Goal: Transaction & Acquisition: Purchase product/service

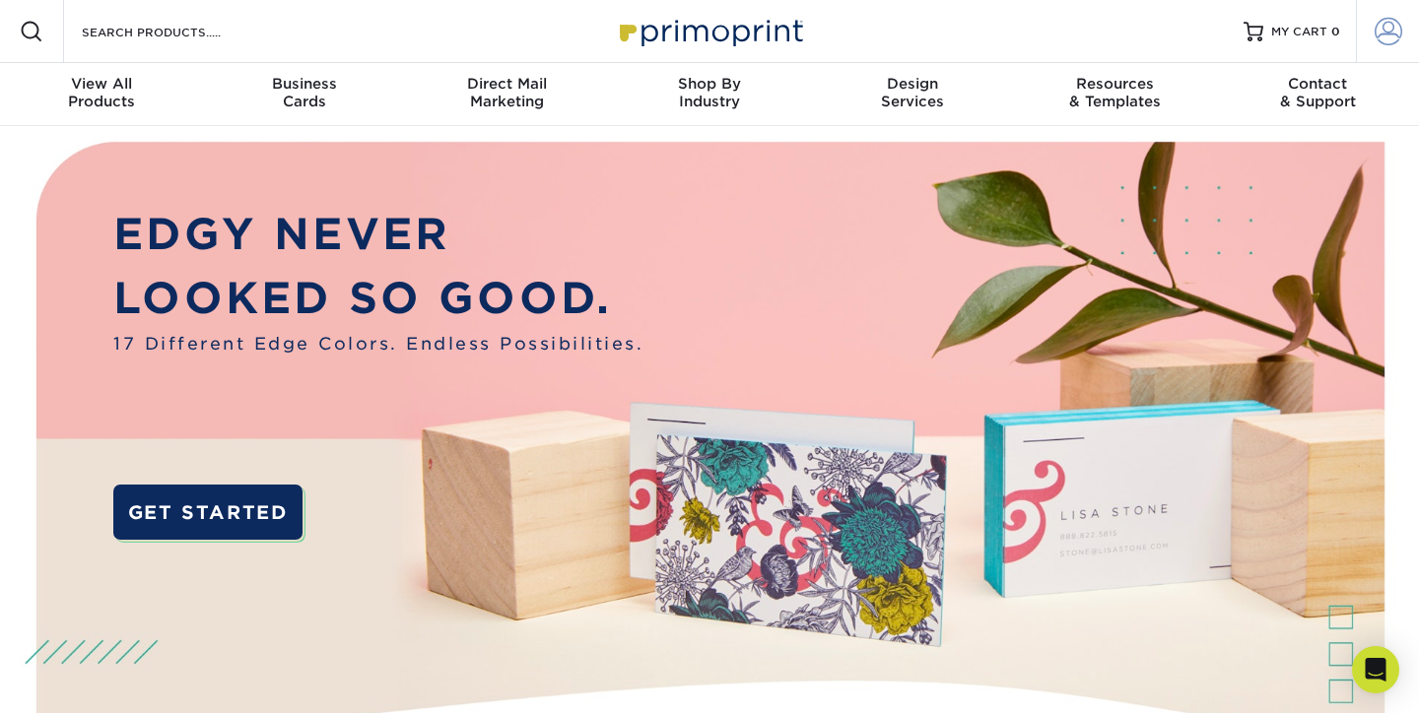
click at [1379, 35] on span at bounding box center [1388, 32] width 28 height 28
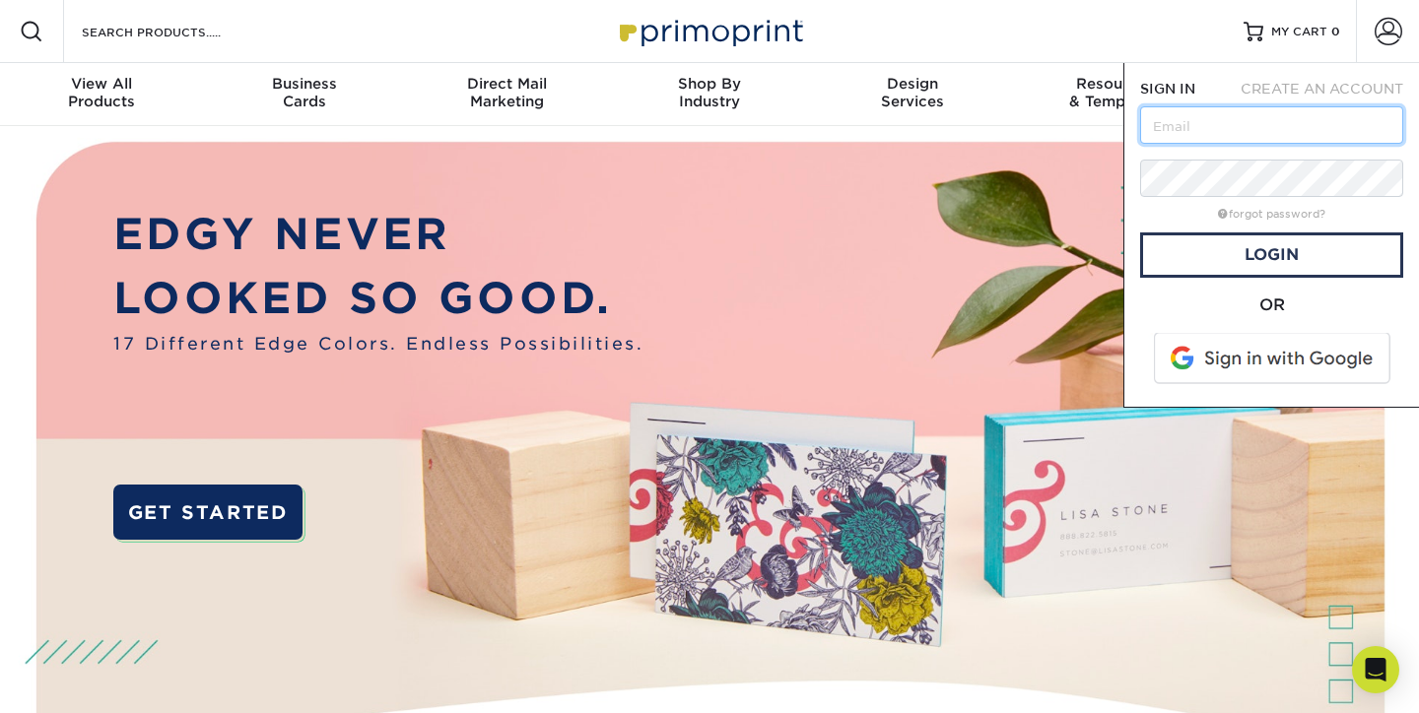
type input "nic@alteryourmarketing.com"
click at [1204, 256] on link "Login" at bounding box center [1271, 255] width 263 height 45
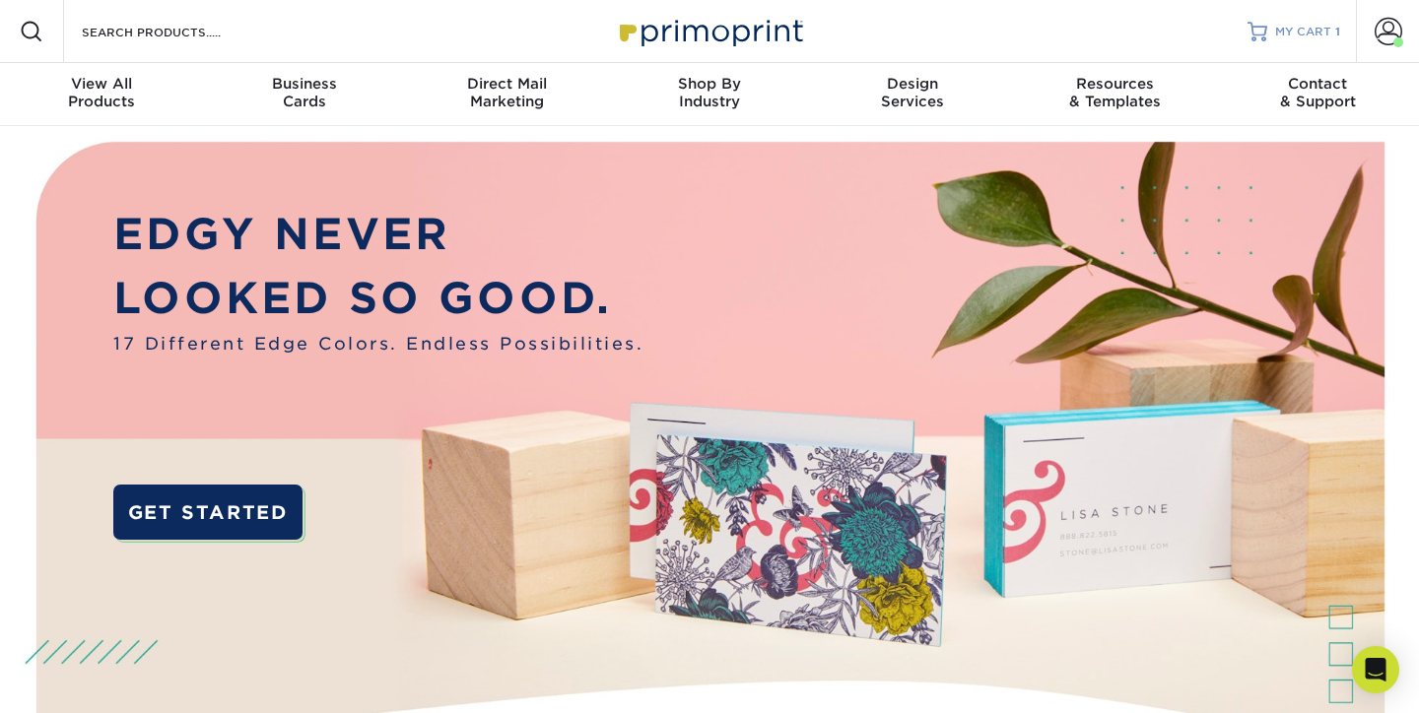
click at [1300, 32] on span "MY CART" at bounding box center [1303, 32] width 56 height 17
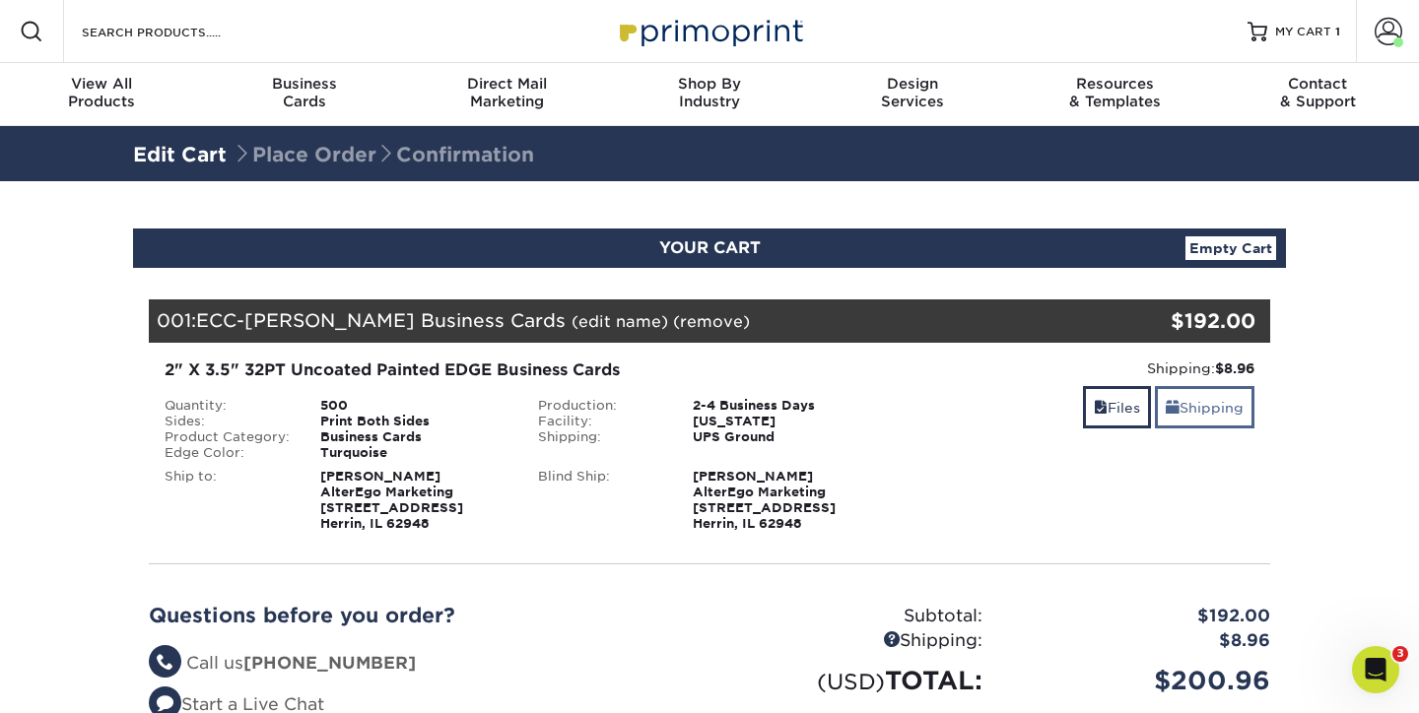
click at [1197, 406] on link "Shipping" at bounding box center [1205, 407] width 100 height 42
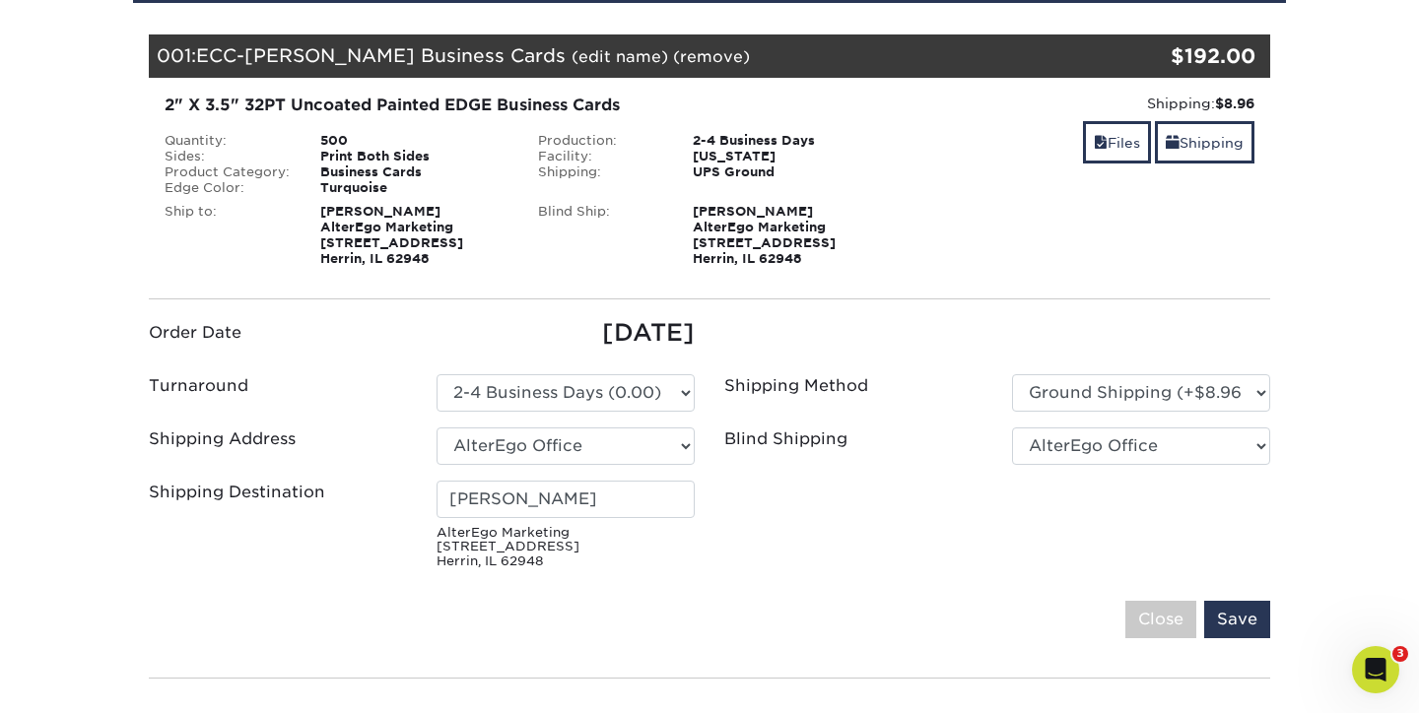
scroll to position [263, 0]
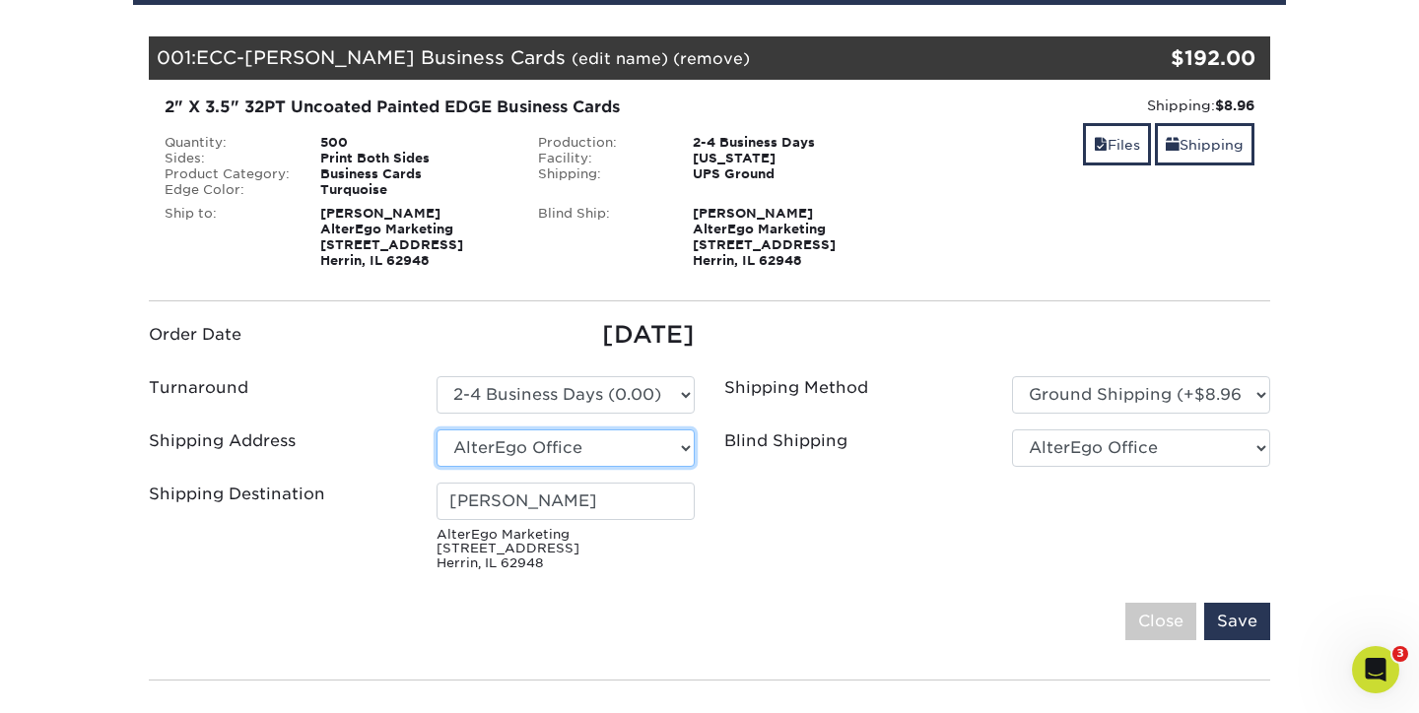
select select "262206"
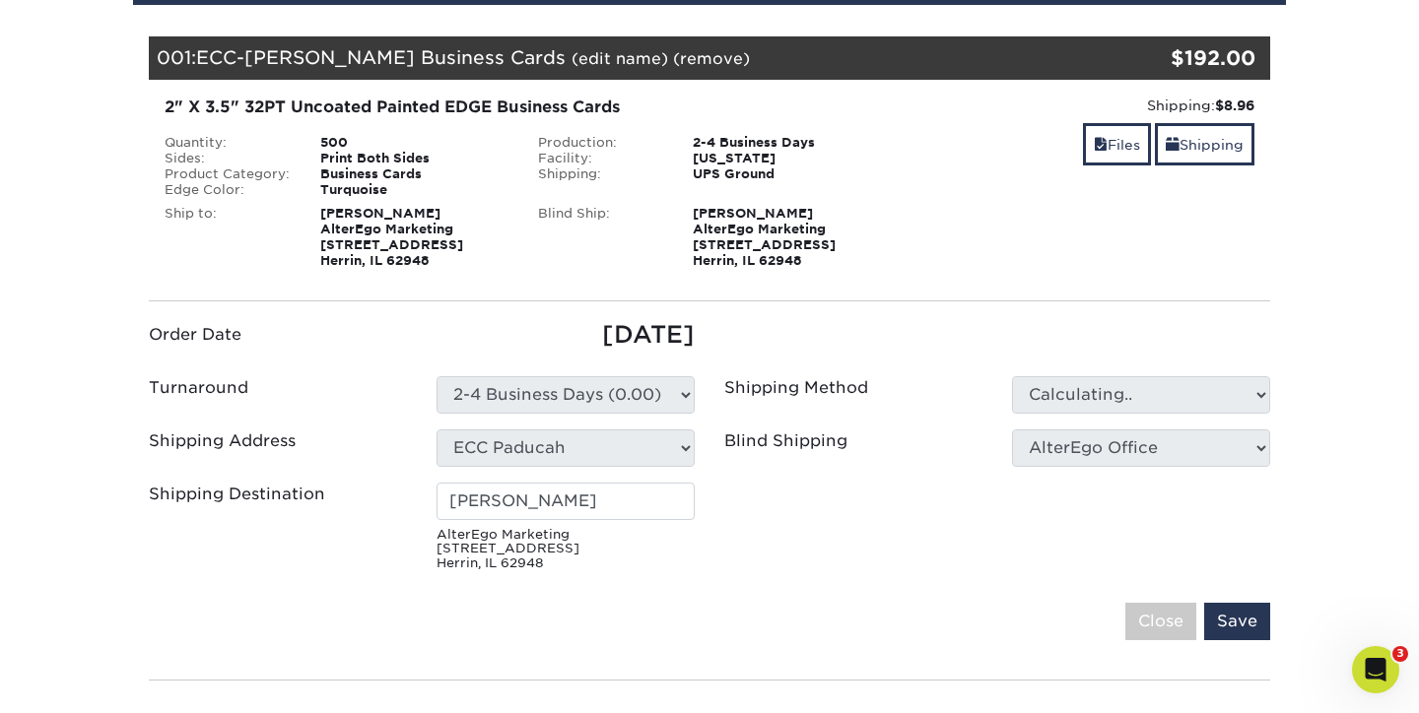
type input "[PERSON_NAME]"
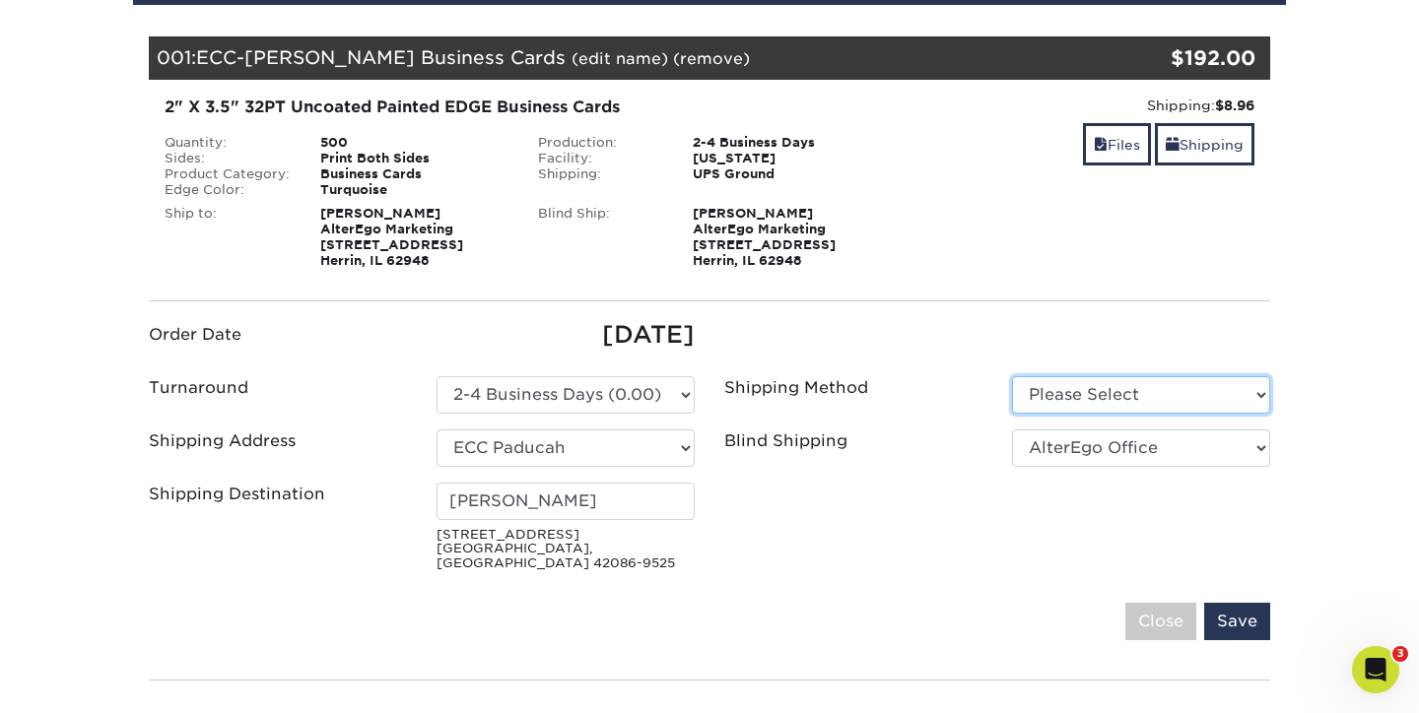
select select "03"
click at [922, 565] on fieldset "Order Date [DATE] Turnaround Please Select 2-4 Business Days (0.00) ECC" at bounding box center [709, 490] width 1121 height 347
click at [1233, 607] on input "Save" at bounding box center [1237, 621] width 66 height 37
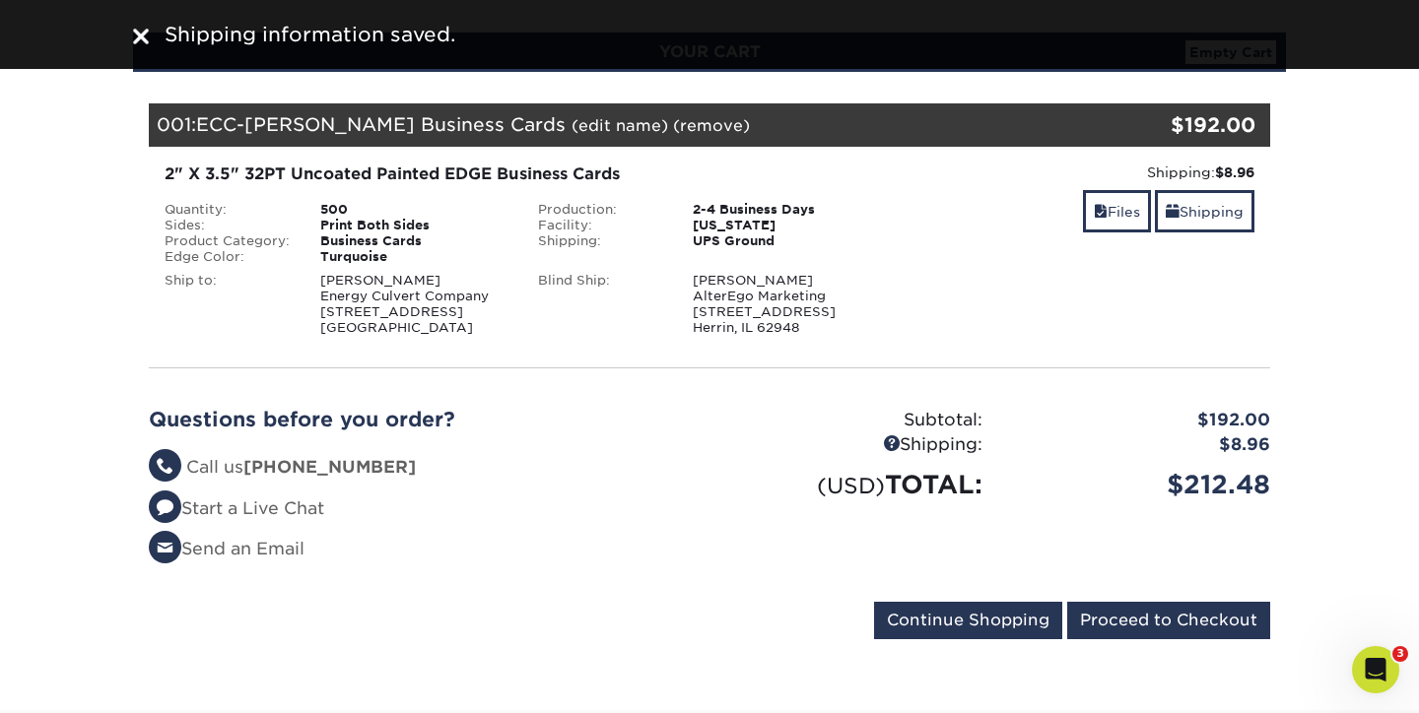
scroll to position [238, 0]
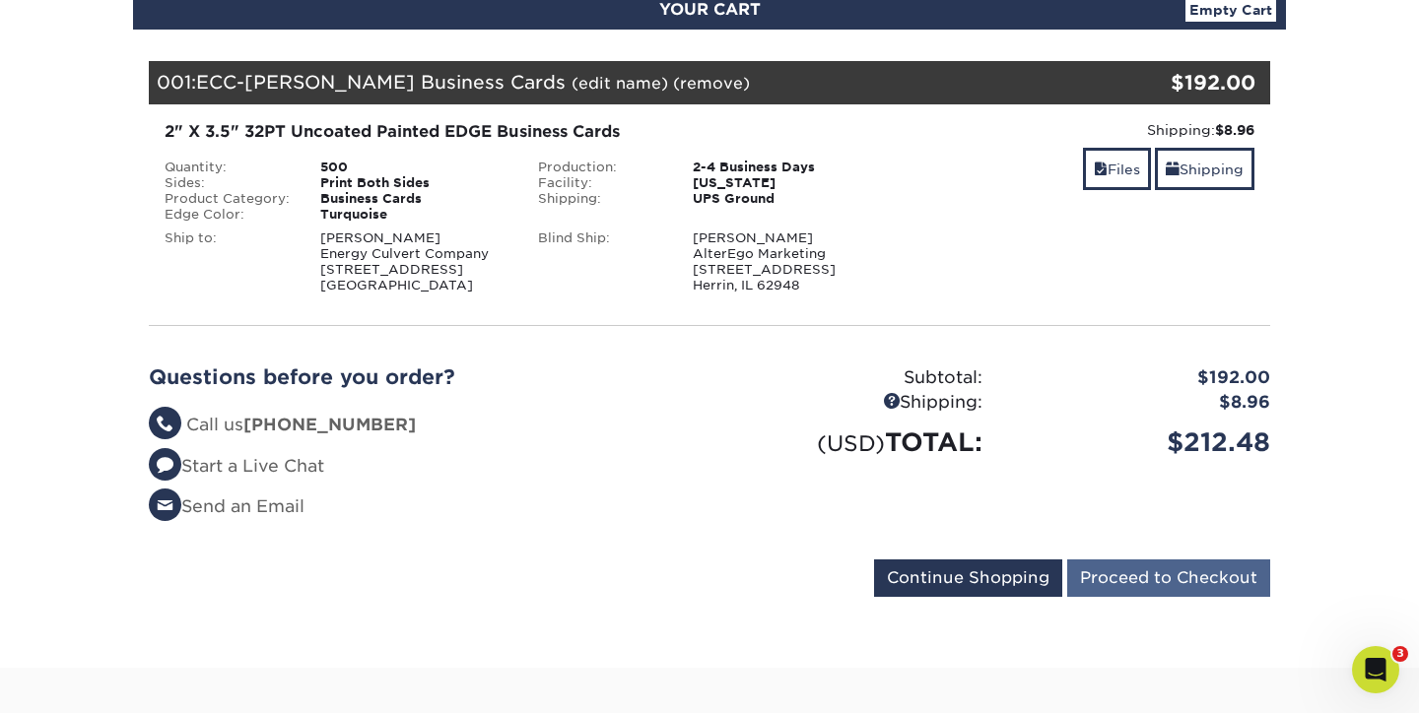
click at [1164, 587] on input "Proceed to Checkout" at bounding box center [1168, 578] width 203 height 37
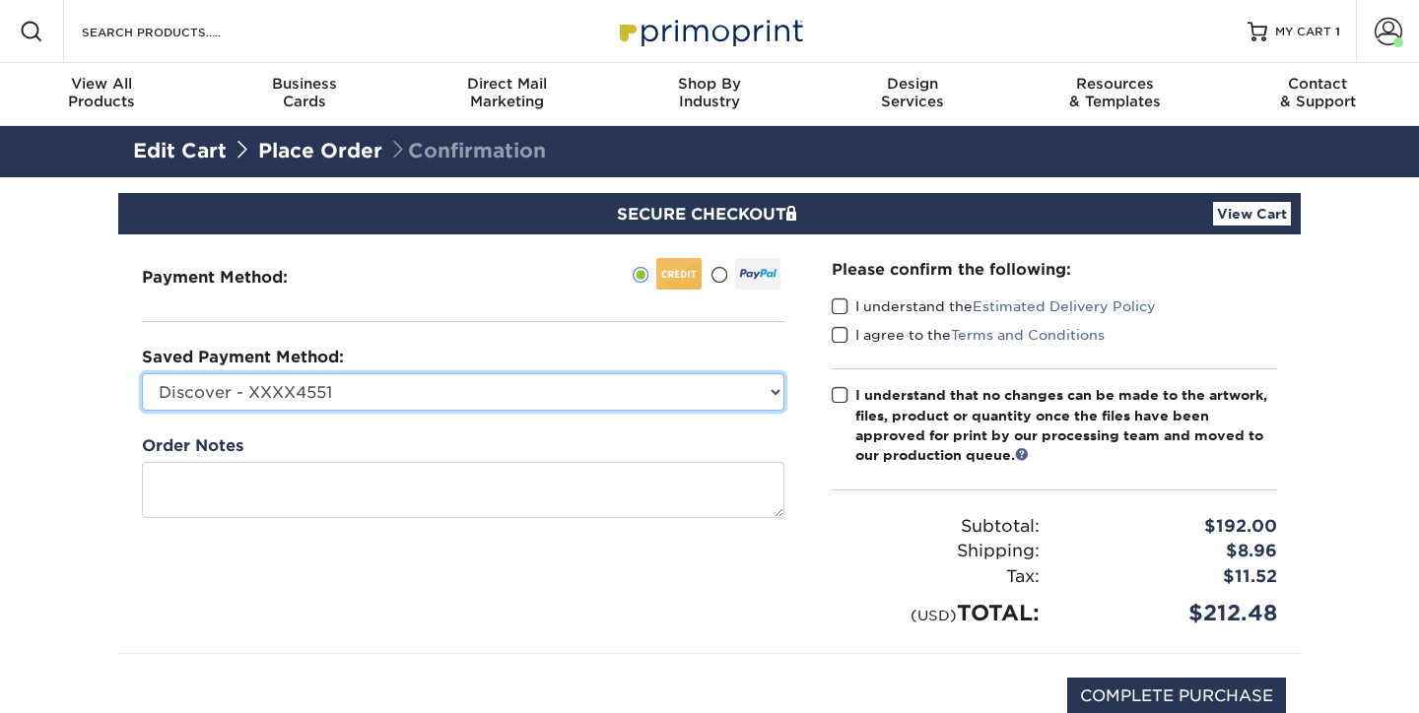
click at [767, 401] on select "Discover - XXXX4551 Discover - XXXX4808 Discover - XXXX8792 Discover - XXXX4260…" at bounding box center [463, 391] width 642 height 37
select select "71510"
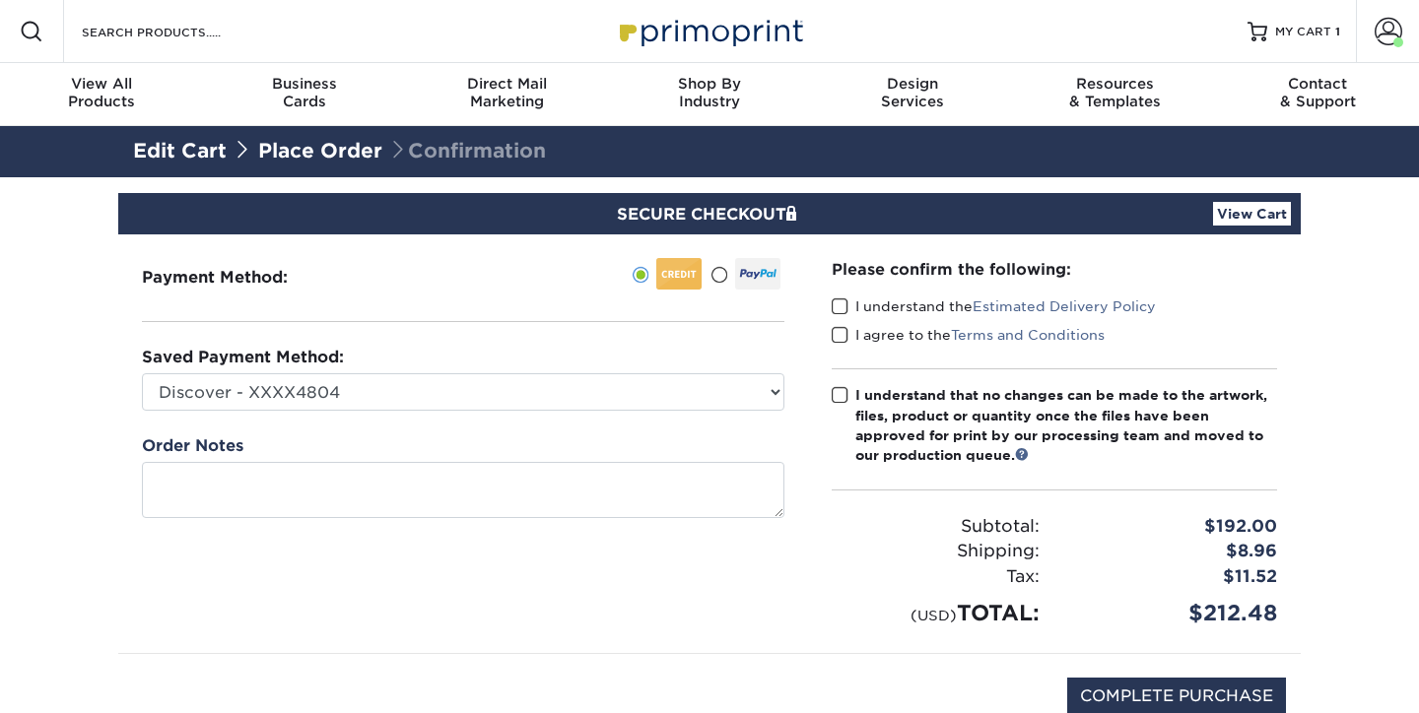
click at [842, 305] on span at bounding box center [840, 307] width 17 height 19
click at [0, 0] on input "I understand the Estimated Delivery Policy" at bounding box center [0, 0] width 0 height 0
click at [841, 333] on span at bounding box center [840, 335] width 17 height 19
click at [0, 0] on input "I agree to the Terms and Conditions" at bounding box center [0, 0] width 0 height 0
click at [838, 394] on span at bounding box center [840, 395] width 17 height 19
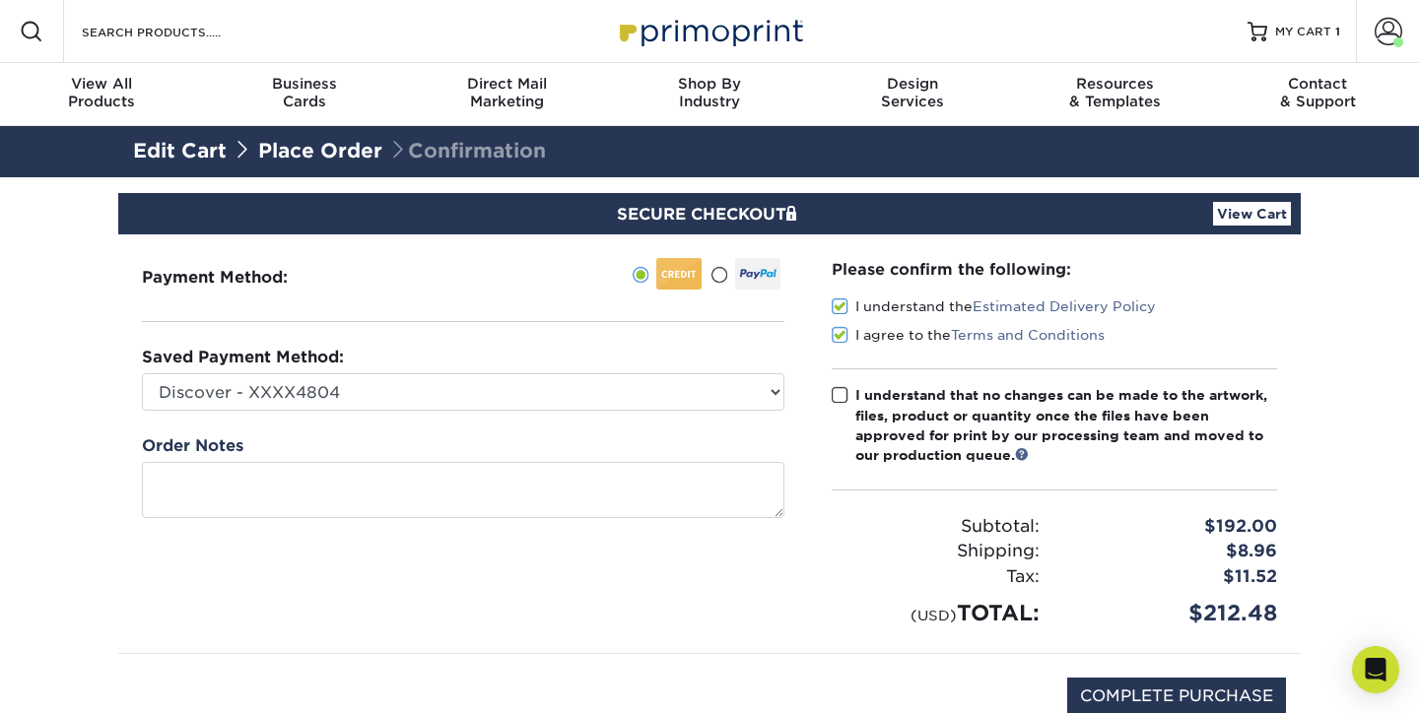
click at [0, 0] on input "I understand that no changes can be made to the artwork, files, product or quan…" at bounding box center [0, 0] width 0 height 0
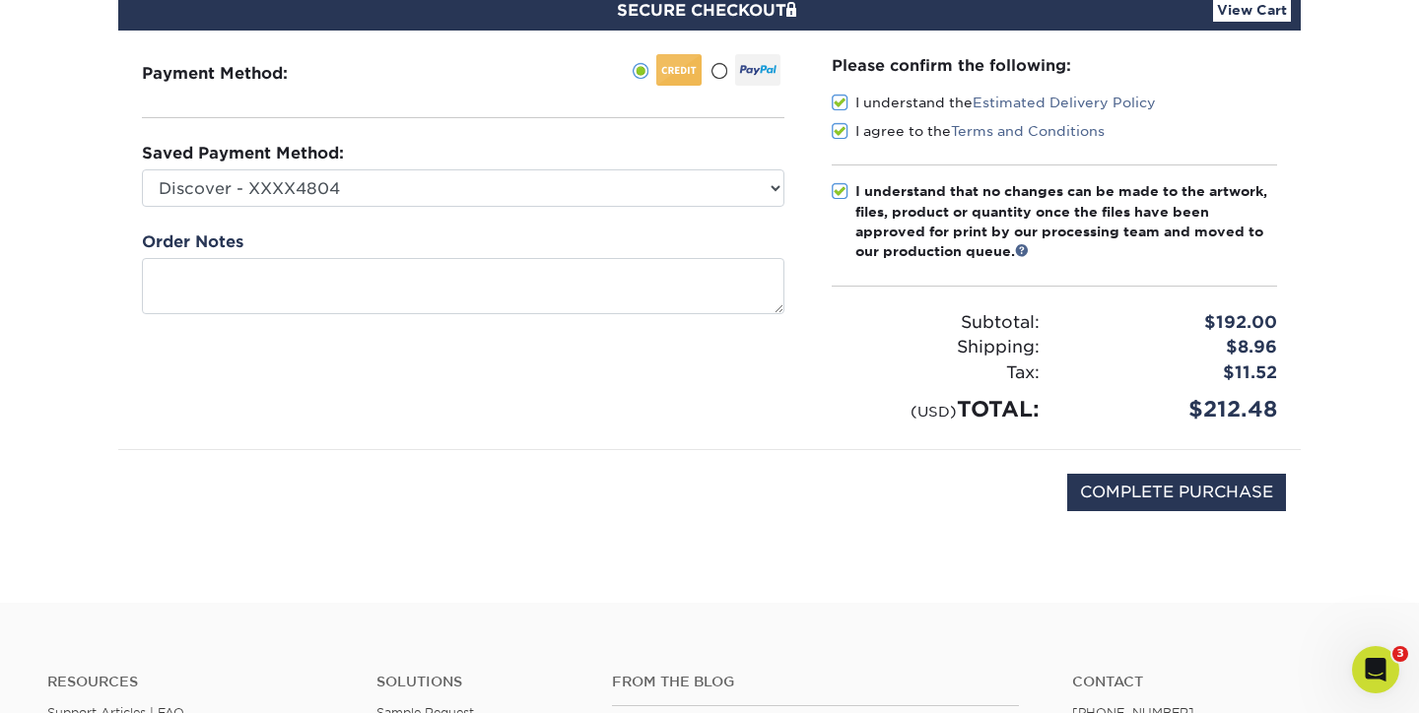
scroll to position [206, 0]
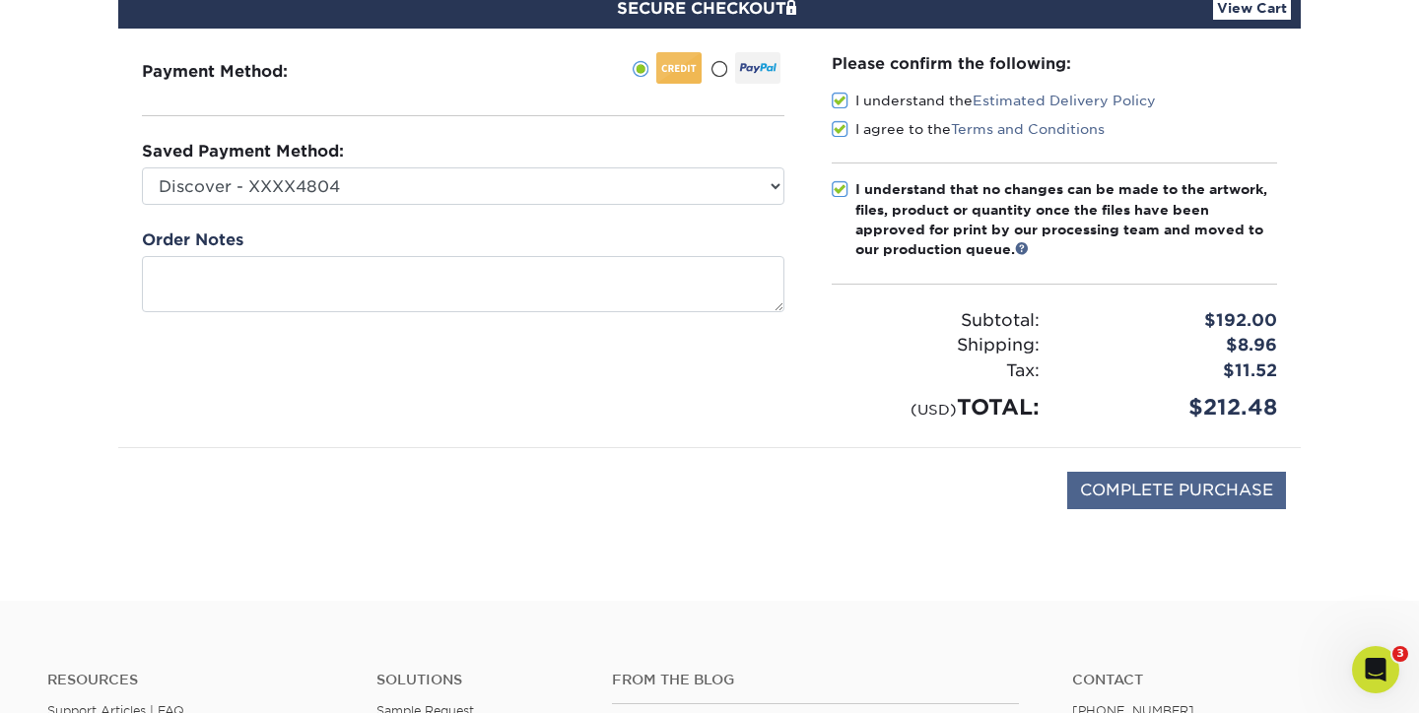
click at [1151, 484] on input "COMPLETE PURCHASE" at bounding box center [1176, 490] width 219 height 37
type input "PROCESSING, PLEASE WAIT..."
